Goal: Transaction & Acquisition: Purchase product/service

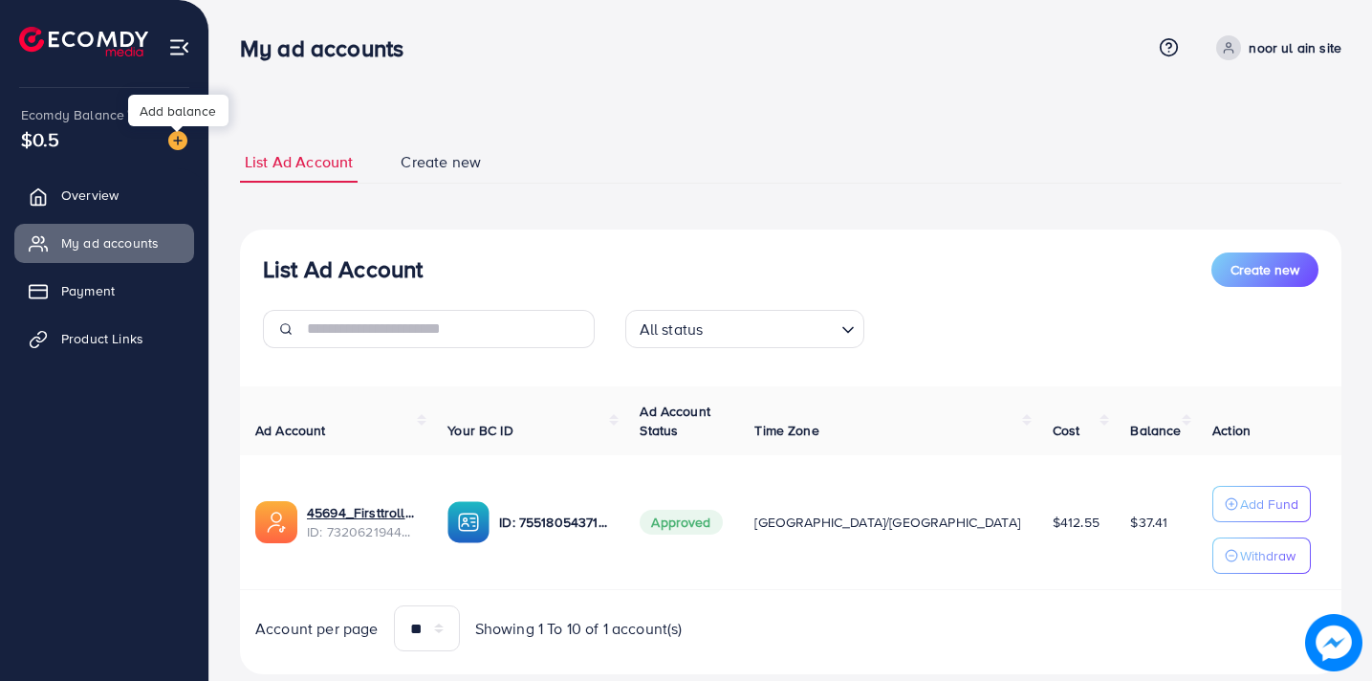
click at [181, 137] on img at bounding box center [177, 140] width 19 height 19
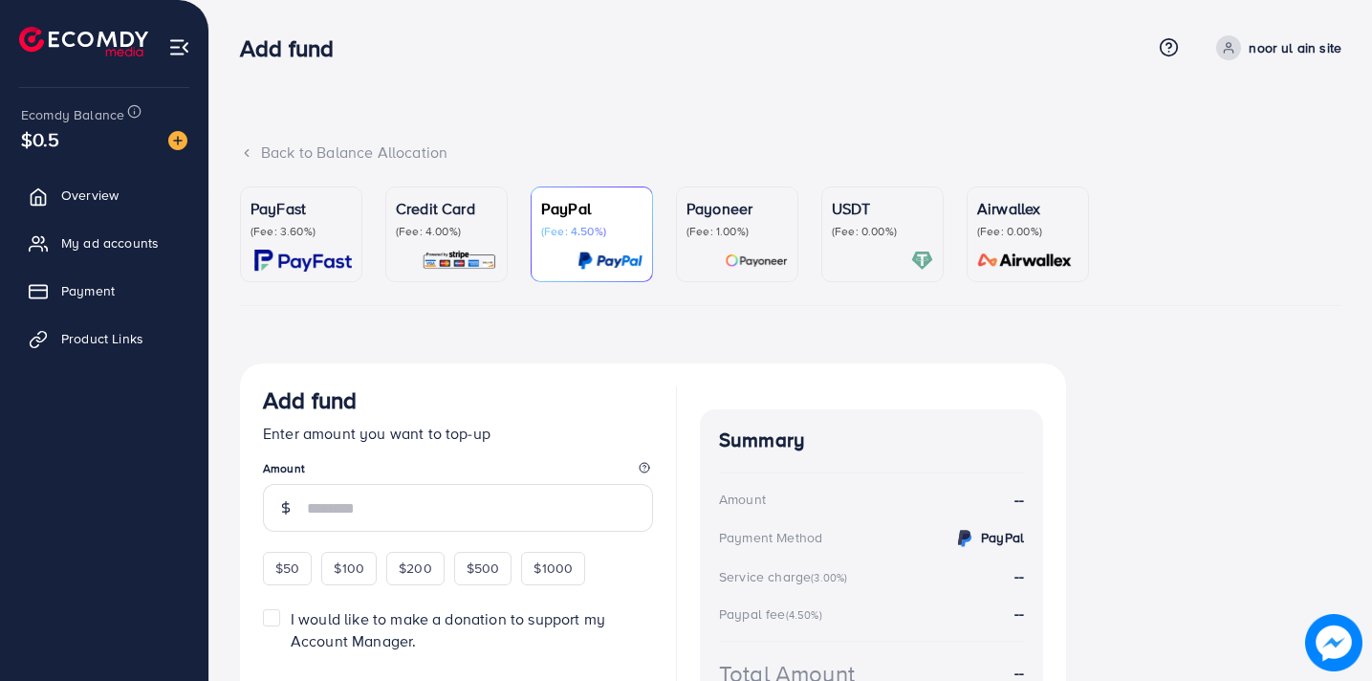
click at [468, 221] on div "Credit Card (Fee: 4.00%)" at bounding box center [446, 218] width 101 height 42
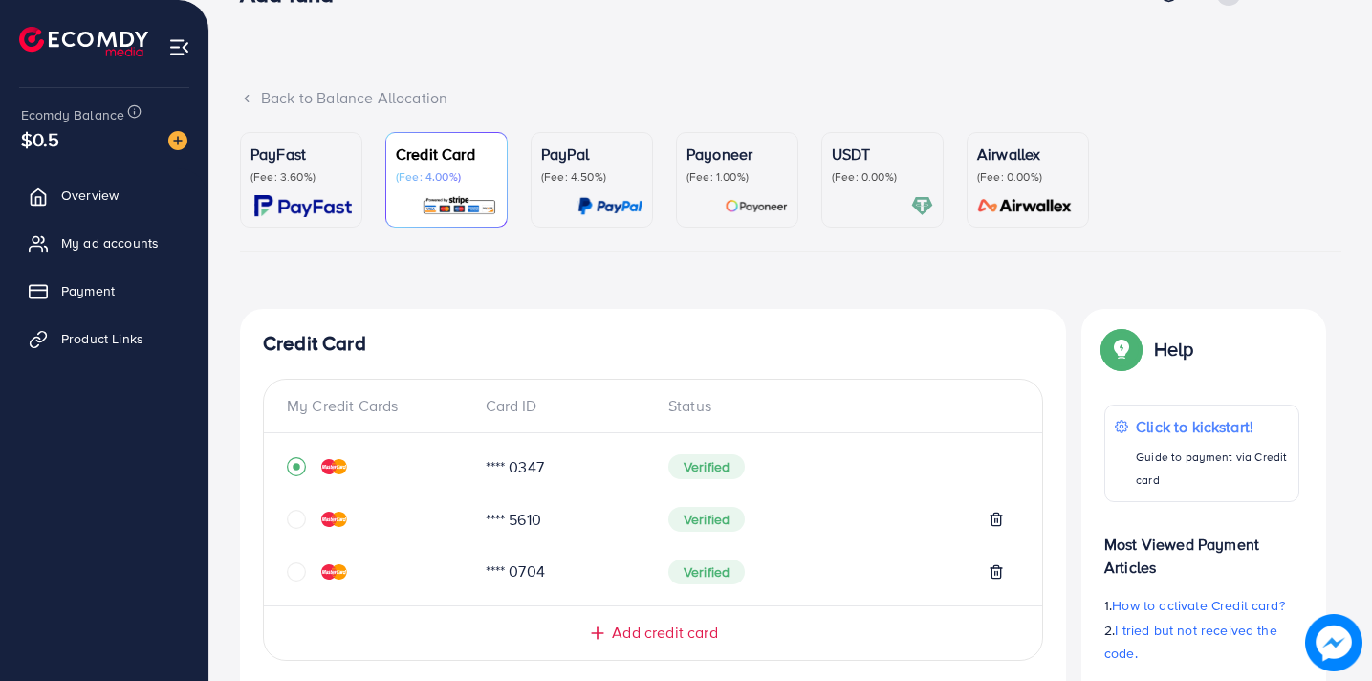
scroll to position [83, 0]
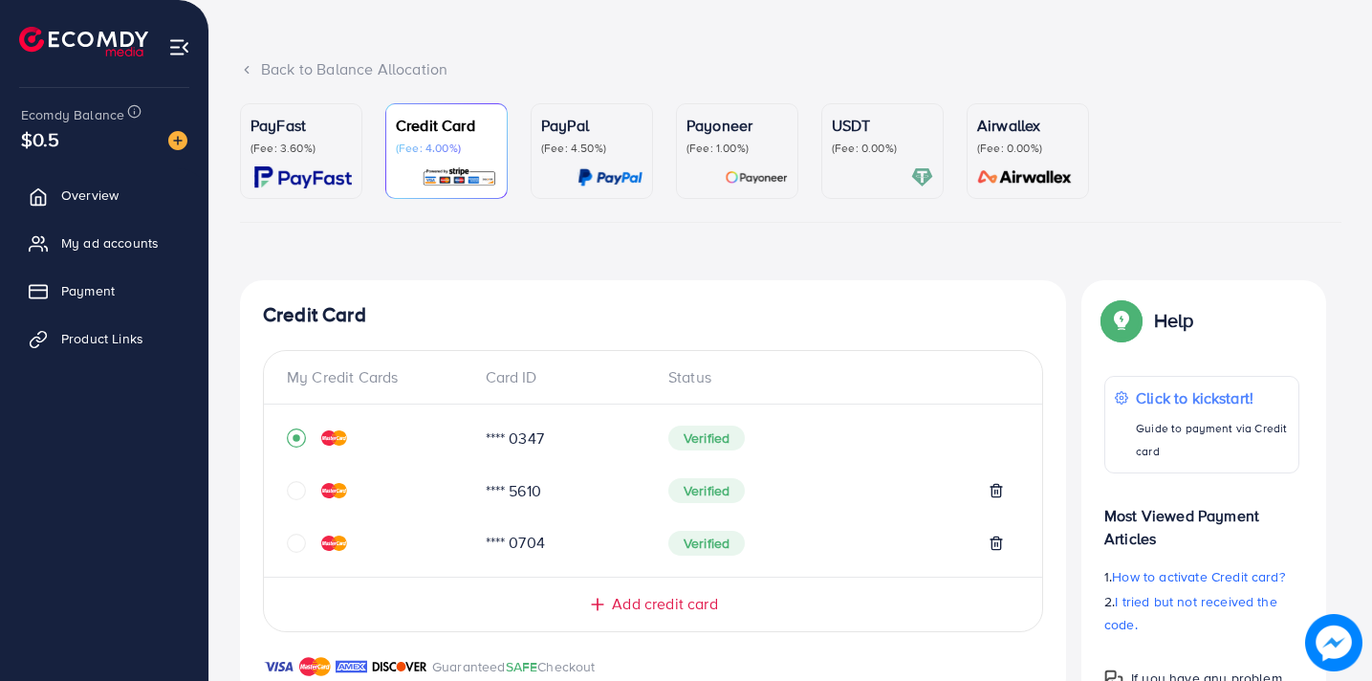
click at [298, 494] on icon "circle" at bounding box center [296, 490] width 19 height 19
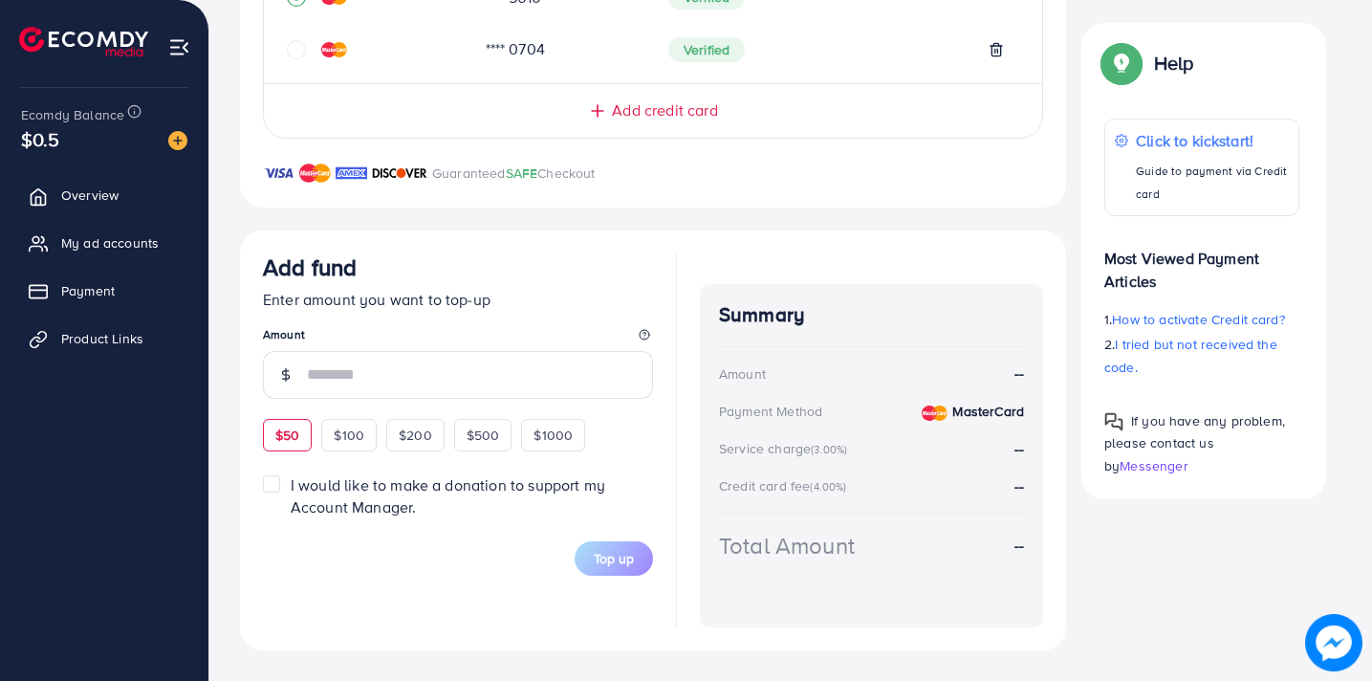
click at [286, 425] on div "Add fund Enter amount you want to top-up Amount $50 $100 $200 $500 $1000" at bounding box center [458, 352] width 390 height 198
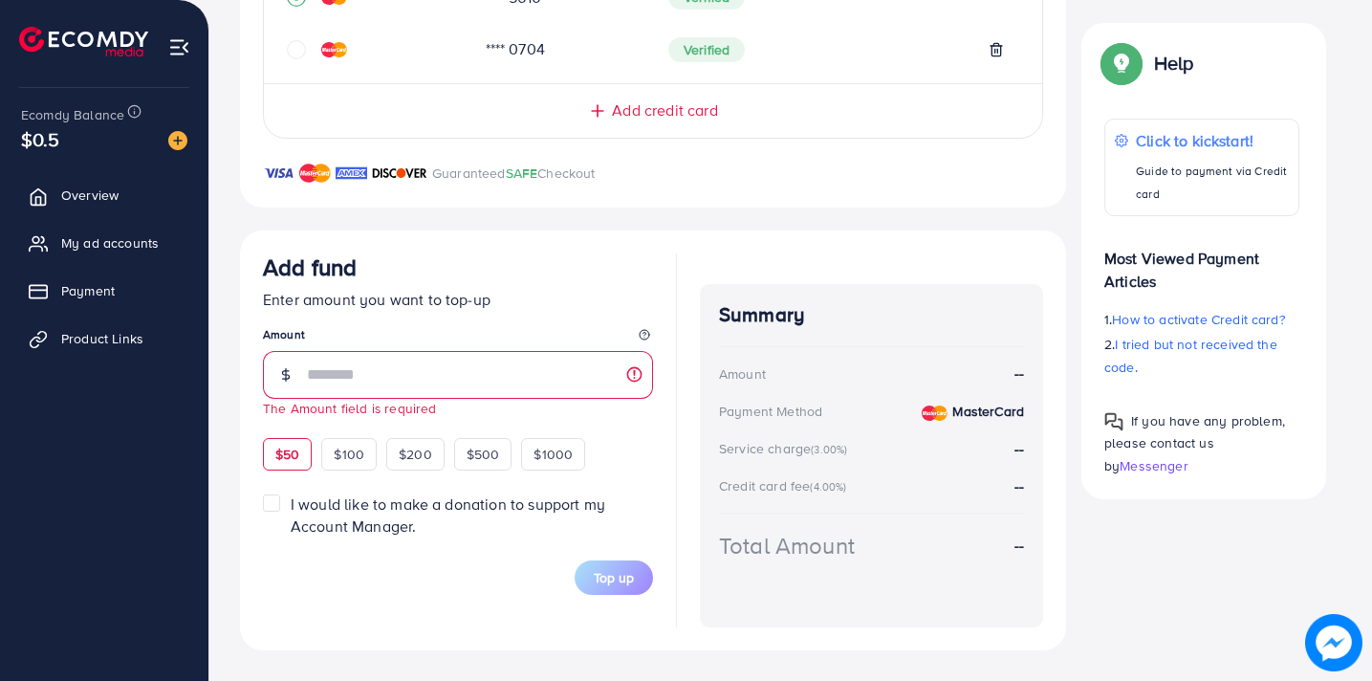
click at [289, 459] on span "$50" at bounding box center [287, 453] width 24 height 19
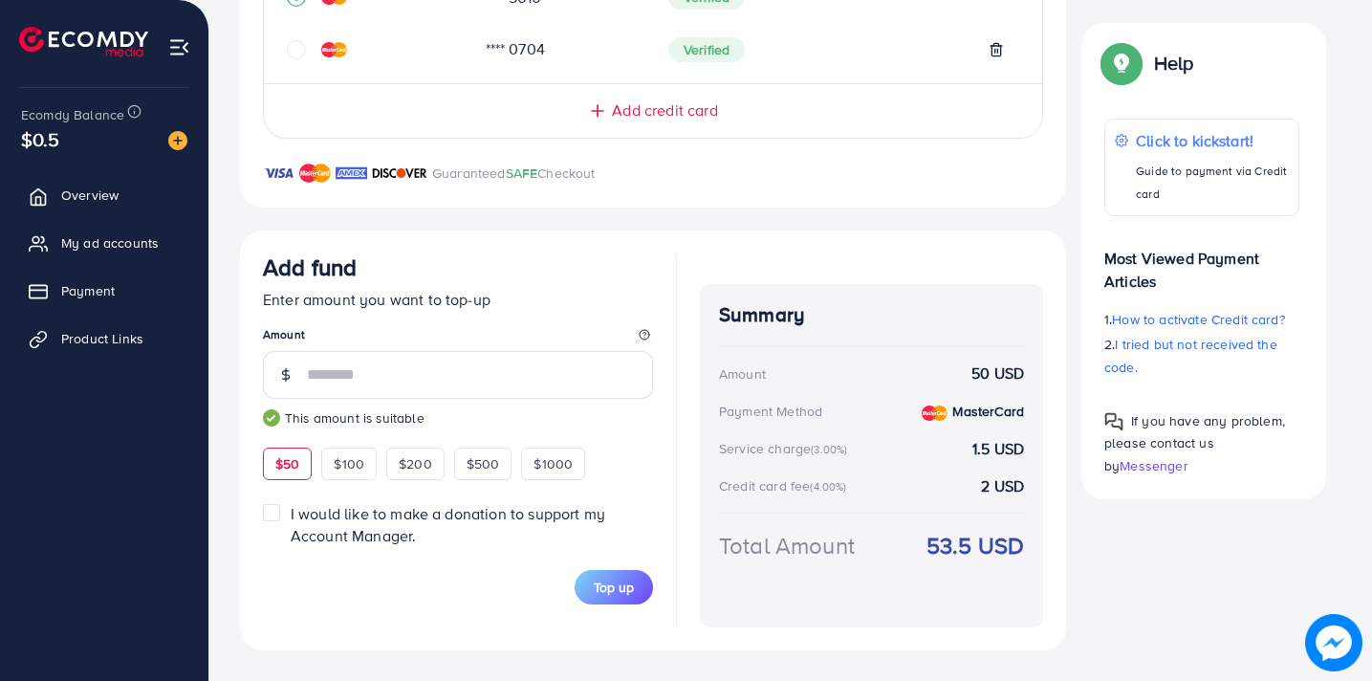
type input "**"
click at [621, 581] on span "Top up" at bounding box center [614, 586] width 40 height 19
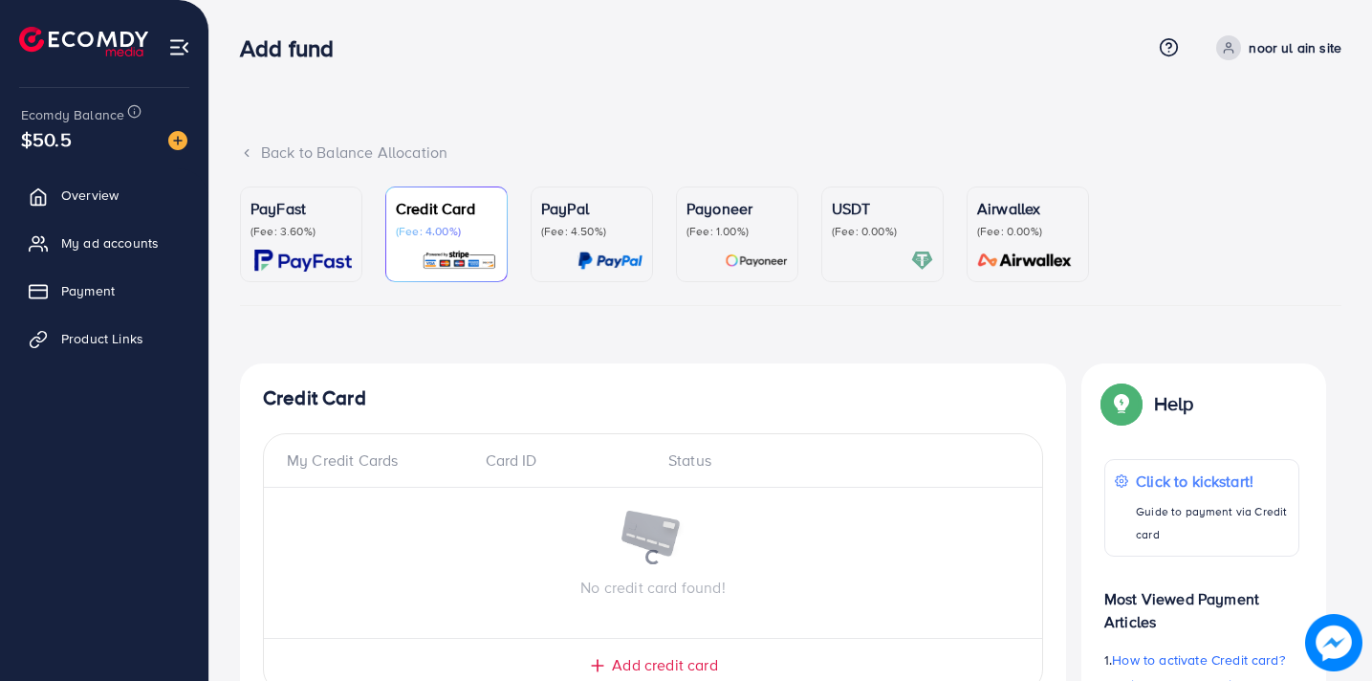
scroll to position [569, 0]
